Goal: Use online tool/utility: Utilize a website feature to perform a specific function

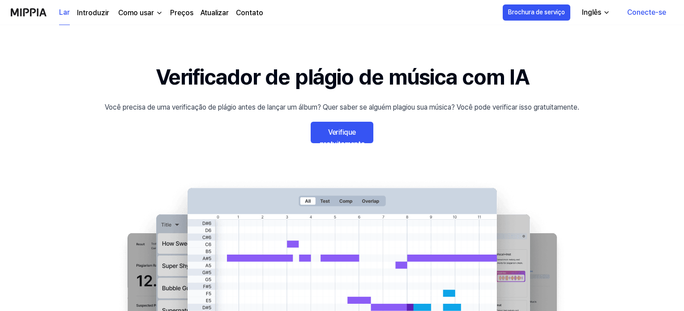
click at [353, 130] on font "Verifique gratuitamente" at bounding box center [342, 138] width 46 height 20
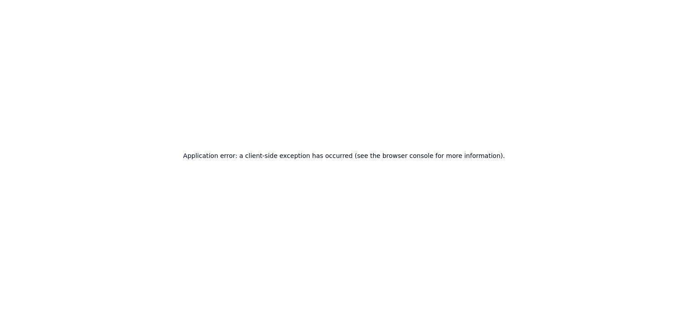
click at [486, 85] on div "Application error: a client-side exception has occurred (see the browser consol…" at bounding box center [344, 155] width 688 height 311
click at [453, 86] on div "Application error: a client-side exception has occurred (see the browser consol…" at bounding box center [344, 155] width 688 height 311
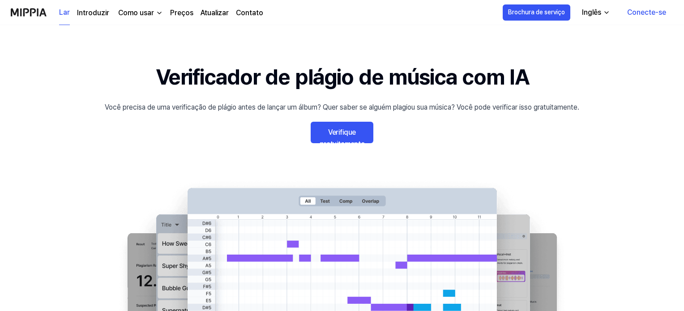
click at [348, 134] on font "Verifique gratuitamente" at bounding box center [342, 138] width 46 height 20
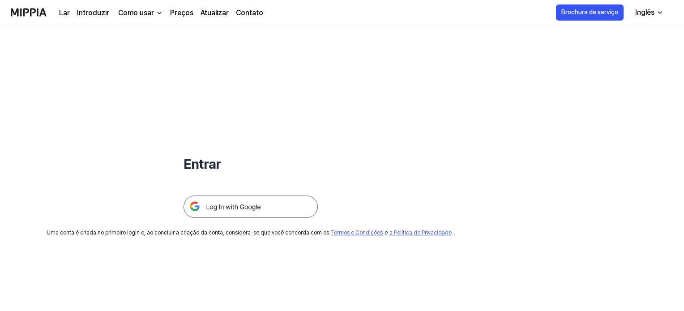
click at [239, 205] on img at bounding box center [251, 207] width 134 height 22
click at [640, 13] on font "Inglês" at bounding box center [644, 12] width 19 height 9
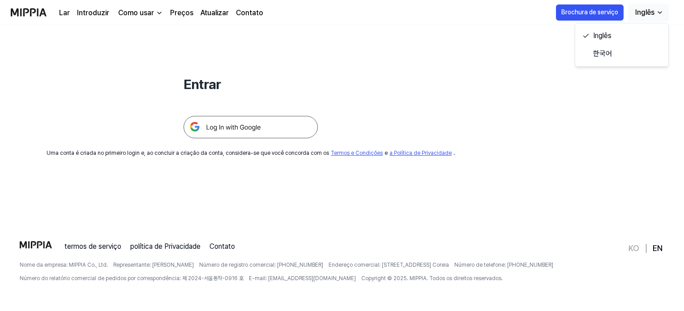
scroll to position [86, 0]
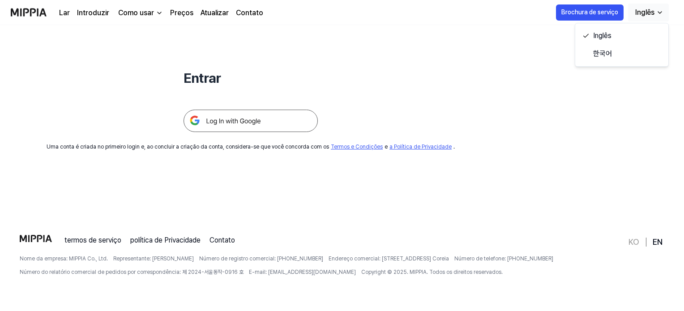
click at [228, 122] on img at bounding box center [251, 121] width 134 height 22
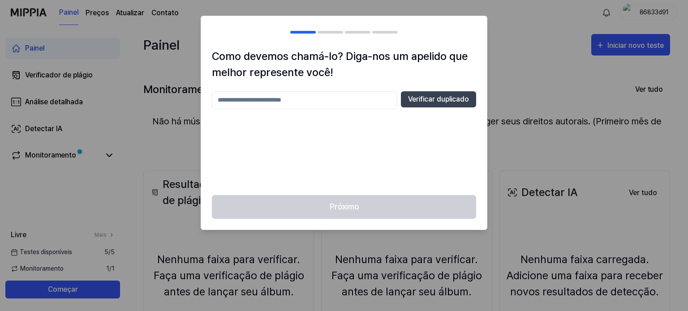
click at [346, 98] on input "text" at bounding box center [304, 100] width 185 height 18
type input "******"
click at [444, 94] on font "Verificar duplicado" at bounding box center [438, 99] width 61 height 11
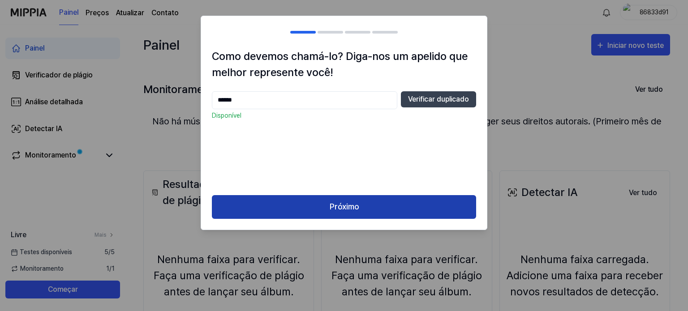
click at [381, 200] on button "Próximo" at bounding box center [344, 207] width 264 height 24
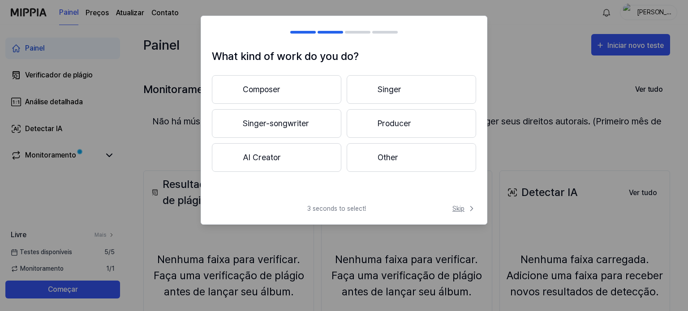
click at [467, 209] on icon at bounding box center [471, 208] width 9 height 9
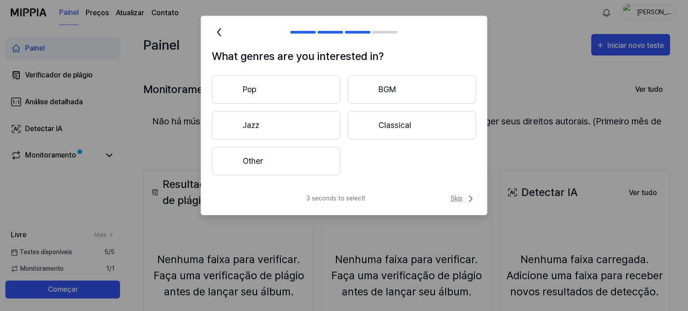
click at [462, 197] on span "Skip" at bounding box center [463, 198] width 26 height 11
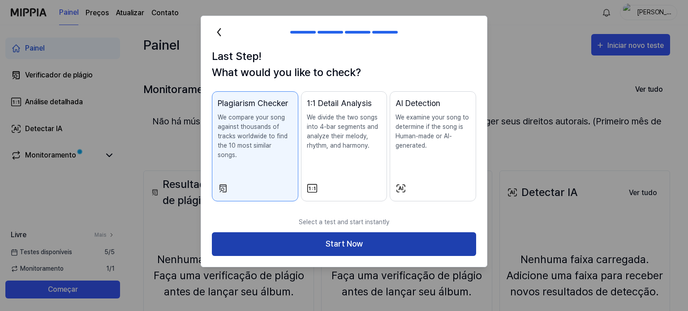
click at [360, 234] on button "Start Now" at bounding box center [344, 244] width 264 height 24
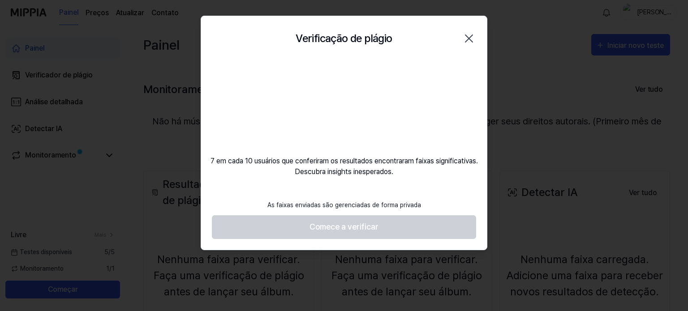
click at [428, 68] on div "7 em cada 10 usuários que conferiram os resultados encontraram faixas significa…" at bounding box center [344, 119] width 286 height 116
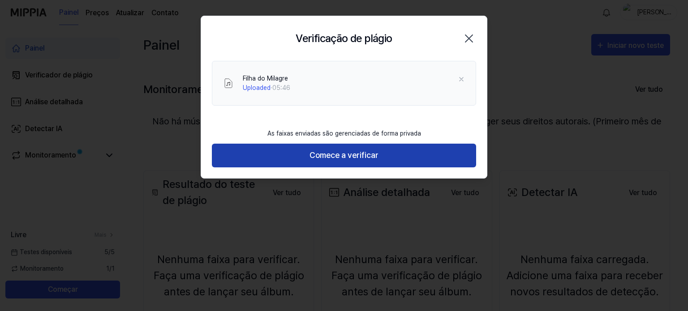
click at [385, 155] on button "Comece a verificar" at bounding box center [344, 156] width 264 height 24
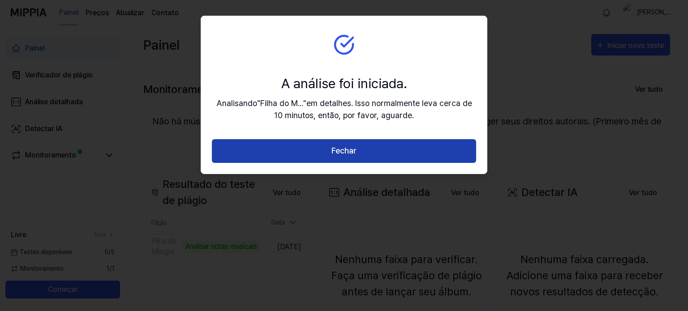
click at [368, 150] on button "Fechar" at bounding box center [344, 151] width 264 height 24
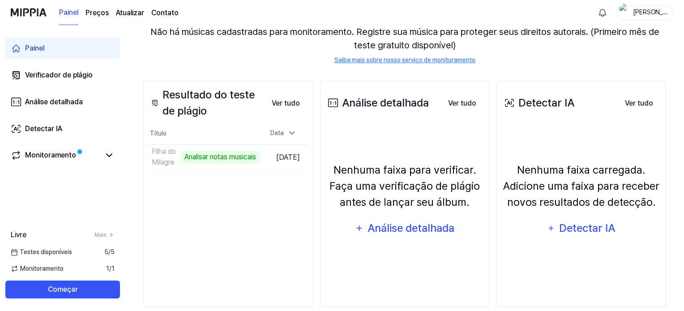
scroll to position [103, 0]
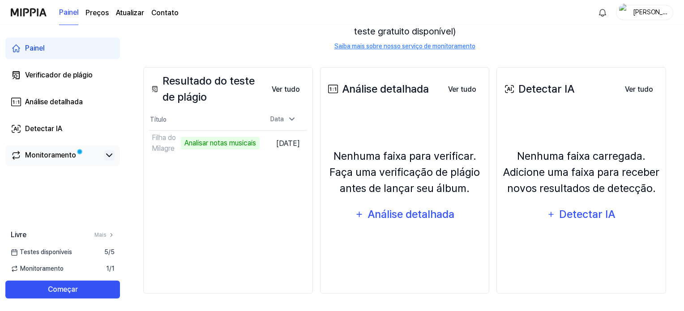
click at [111, 157] on icon at bounding box center [109, 155] width 11 height 11
click at [111, 159] on icon at bounding box center [109, 155] width 11 height 11
drag, startPoint x: 75, startPoint y: 68, endPoint x: 75, endPoint y: 73, distance: 4.9
click at [75, 68] on link "Verificador de plágio" at bounding box center [62, 74] width 115 height 21
click at [75, 74] on font "Verificador de plágio" at bounding box center [59, 75] width 68 height 9
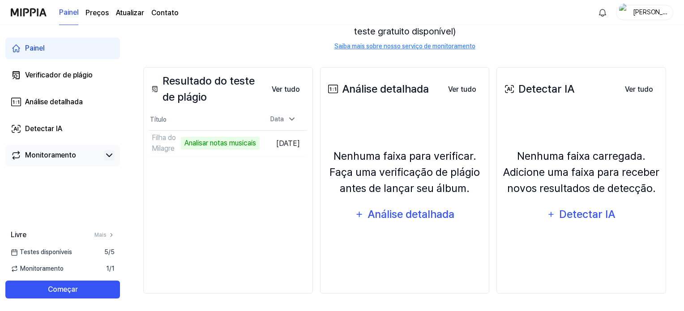
scroll to position [0, 0]
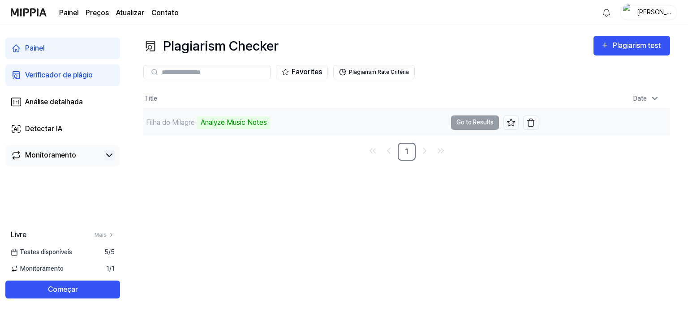
click at [167, 123] on div "Filha do Milagre" at bounding box center [170, 122] width 49 height 11
click at [509, 125] on icon at bounding box center [511, 122] width 8 height 7
click at [471, 119] on td "Filha do Milagre Analyze Music Notes Go to Results" at bounding box center [340, 122] width 395 height 25
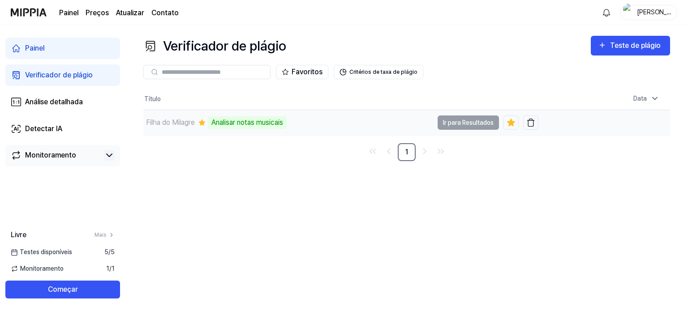
click at [481, 120] on td "Filha do Milagre Analisar notas musicais Ir para Resultados" at bounding box center [340, 123] width 395 height 26
click at [175, 127] on div "Filha do Milagre" at bounding box center [170, 122] width 49 height 11
click at [174, 123] on font "Filha do Milagre" at bounding box center [170, 122] width 49 height 9
click at [72, 154] on font "Monitoramento" at bounding box center [50, 155] width 51 height 9
click at [107, 157] on icon at bounding box center [109, 155] width 11 height 11
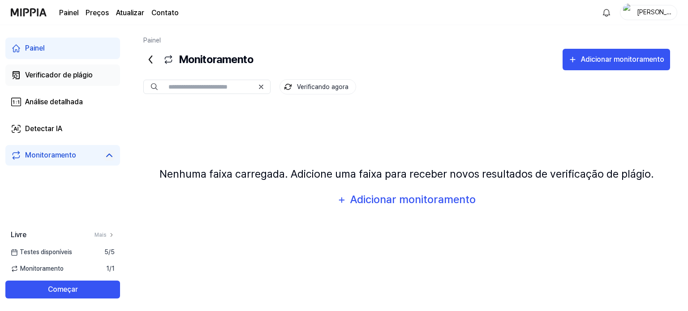
click at [68, 79] on div "Verificador de plágio" at bounding box center [59, 75] width 68 height 11
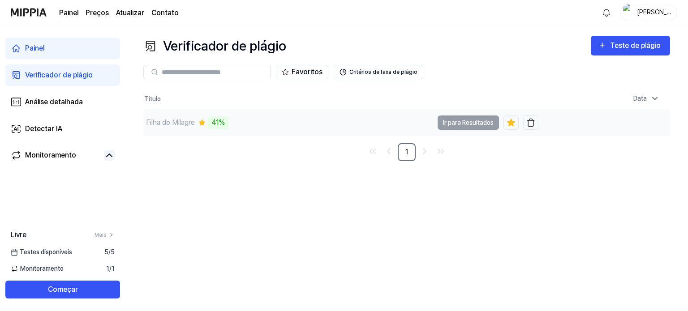
click at [467, 120] on td "Filha do Milagre 41% Ir para Resultados" at bounding box center [340, 123] width 395 height 26
click at [334, 227] on div "Verificador de plágio Teste de plágio Verificador de plágio Análise detalhada D…" at bounding box center [406, 168] width 562 height 286
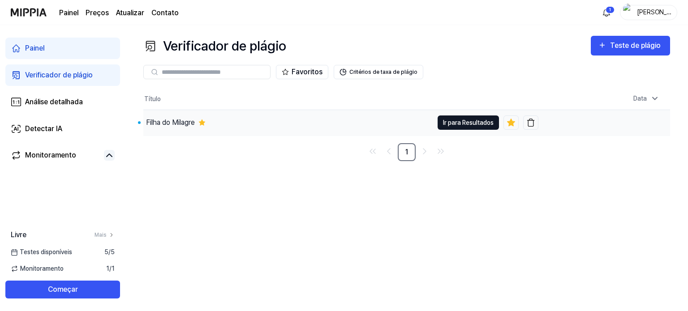
click at [467, 124] on font "Ir para Resultados" at bounding box center [468, 122] width 51 height 7
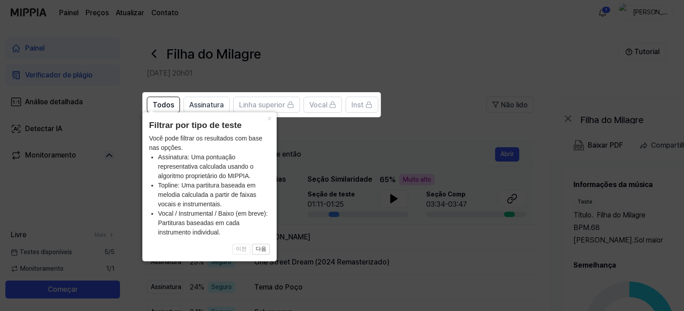
click at [332, 148] on icon at bounding box center [344, 155] width 688 height 311
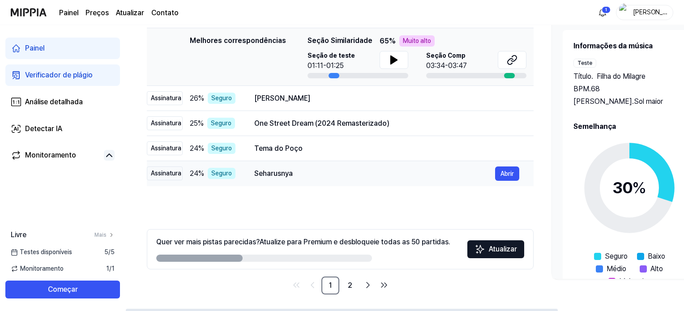
scroll to position [140, 0]
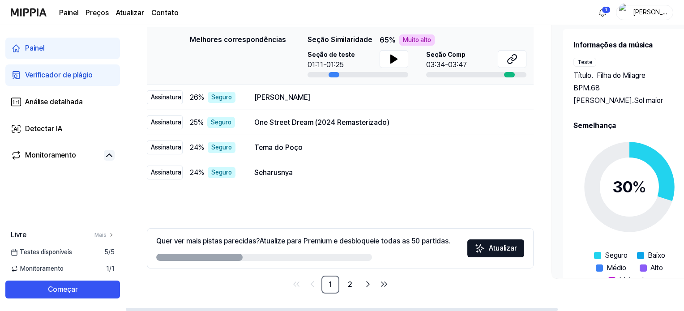
drag, startPoint x: 209, startPoint y: 256, endPoint x: 289, endPoint y: 263, distance: 80.4
click at [264, 262] on div "Quer ver mais pistas parecidas? Atualize para Premium e desbloqueie todas as 50…" at bounding box center [340, 248] width 387 height 40
click at [348, 287] on font "2" at bounding box center [350, 284] width 4 height 9
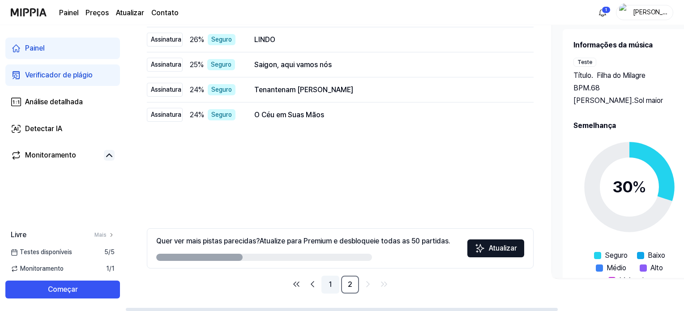
click at [333, 287] on link "1" at bounding box center [330, 285] width 18 height 18
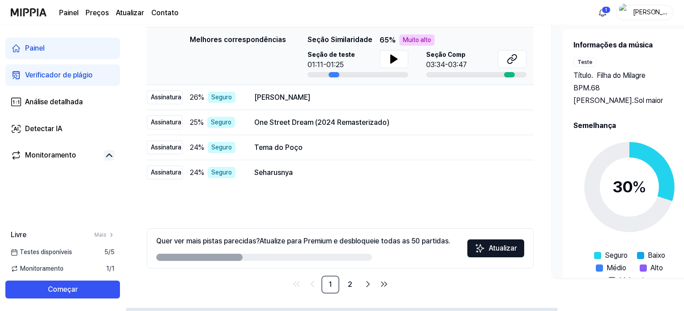
click at [329, 74] on div at bounding box center [334, 74] width 11 height 5
drag, startPoint x: 329, startPoint y: 74, endPoint x: 376, endPoint y: 64, distance: 48.5
click at [368, 69] on div "Seção de teste 01:11-01:25" at bounding box center [358, 63] width 101 height 27
click at [390, 59] on icon at bounding box center [393, 59] width 6 height 8
click at [509, 77] on td "Melhores correspondências Melhores correspondências Seção Similaridade 65 % Mui…" at bounding box center [340, 56] width 387 height 58
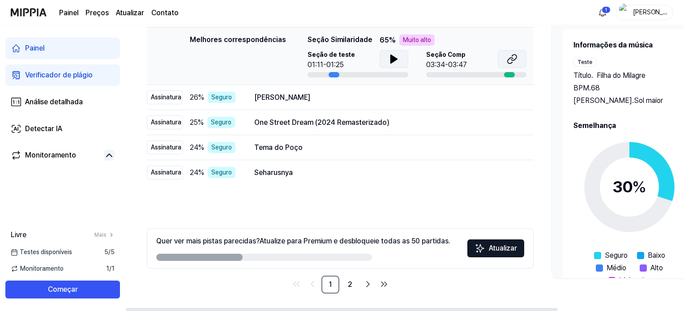
click at [511, 61] on icon at bounding box center [512, 59] width 11 height 11
